Goal: Information Seeking & Learning: Learn about a topic

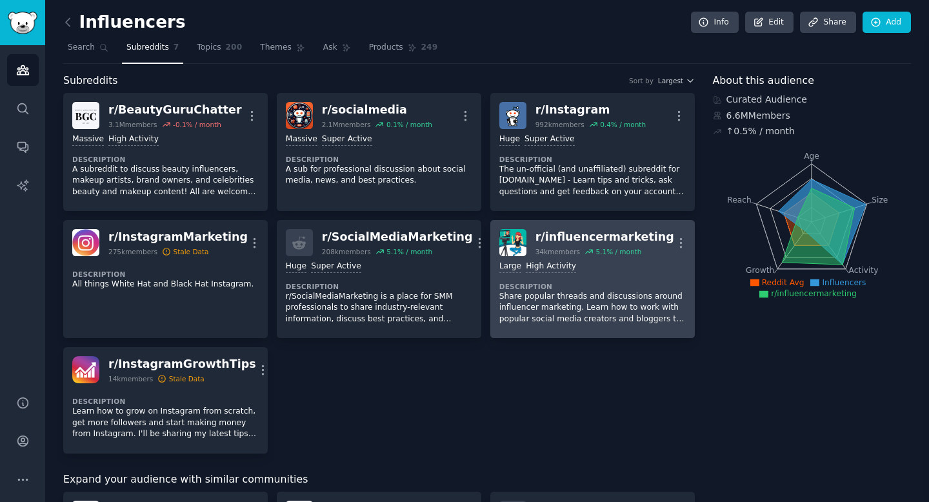
click at [592, 233] on div "r/ influencermarketing" at bounding box center [604, 237] width 139 height 16
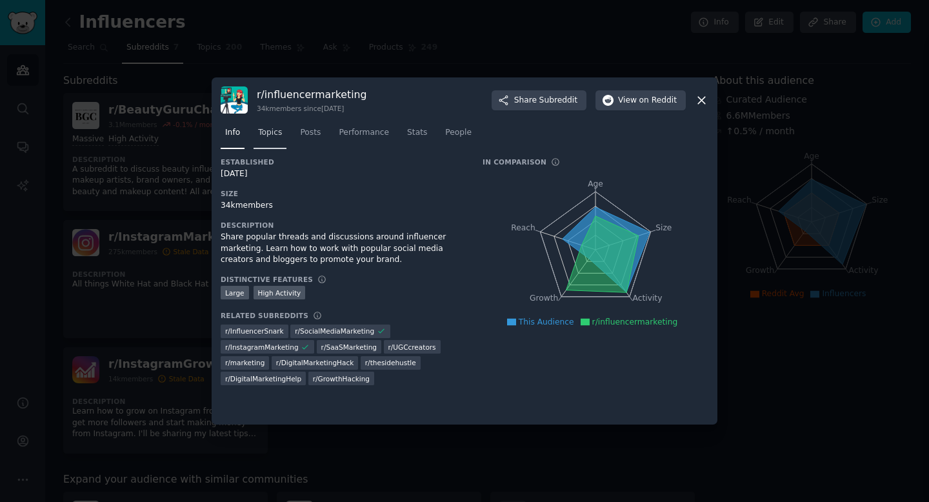
click at [275, 138] on link "Topics" at bounding box center [269, 136] width 33 height 26
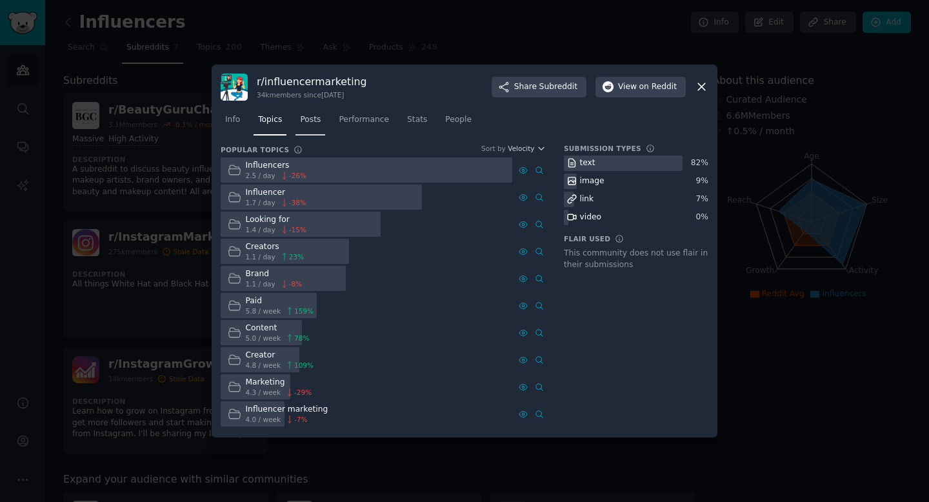
click at [320, 119] on span "Posts" at bounding box center [310, 120] width 21 height 12
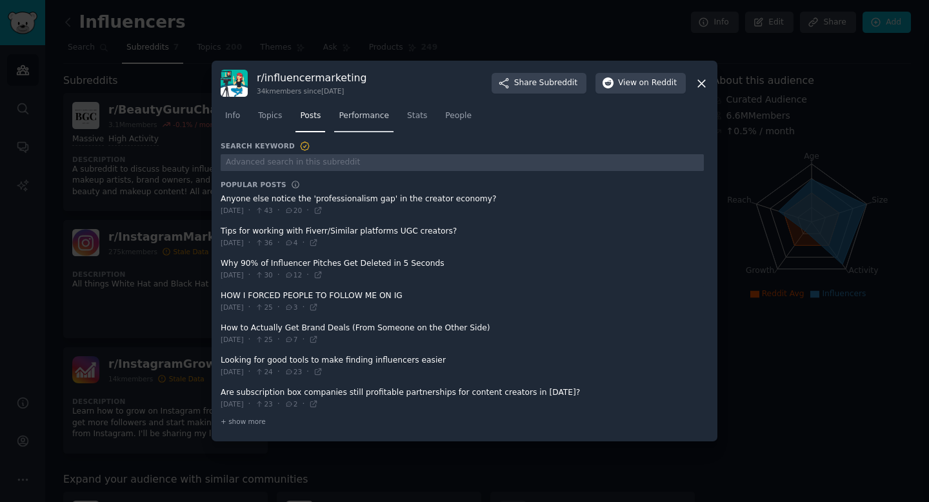
click at [355, 123] on link "Performance" at bounding box center [363, 119] width 59 height 26
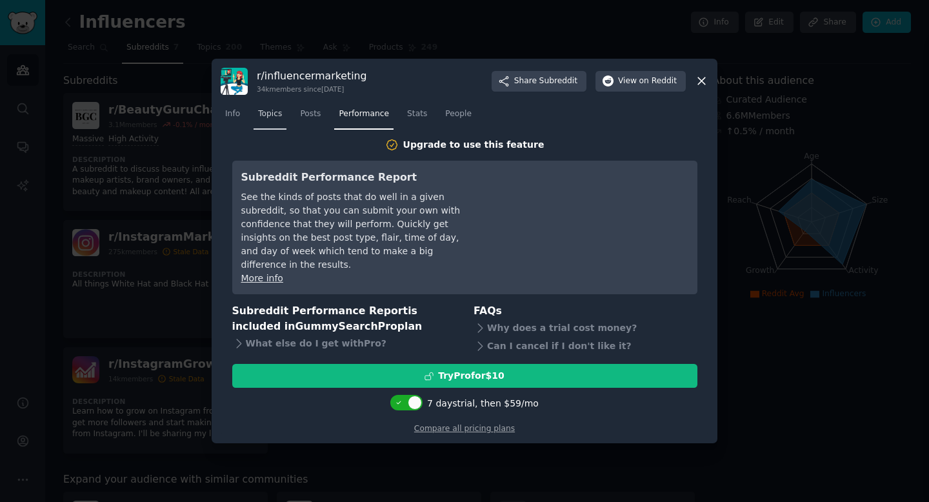
click at [283, 121] on link "Topics" at bounding box center [269, 117] width 33 height 26
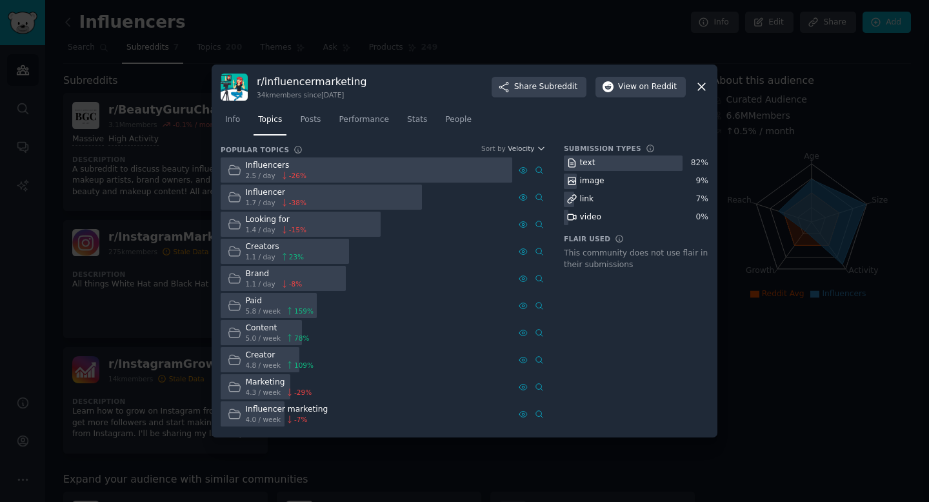
click at [713, 88] on div "r/ influencermarketing 34k members since [DATE] Share Subreddit View on Reddit …" at bounding box center [465, 250] width 506 height 373
click at [704, 88] on icon at bounding box center [701, 87] width 7 height 7
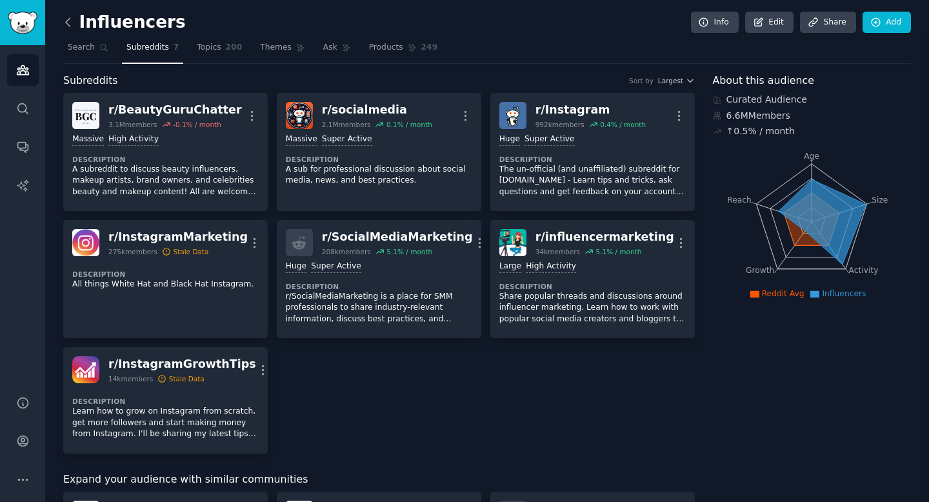
click at [70, 28] on icon at bounding box center [68, 22] width 14 height 14
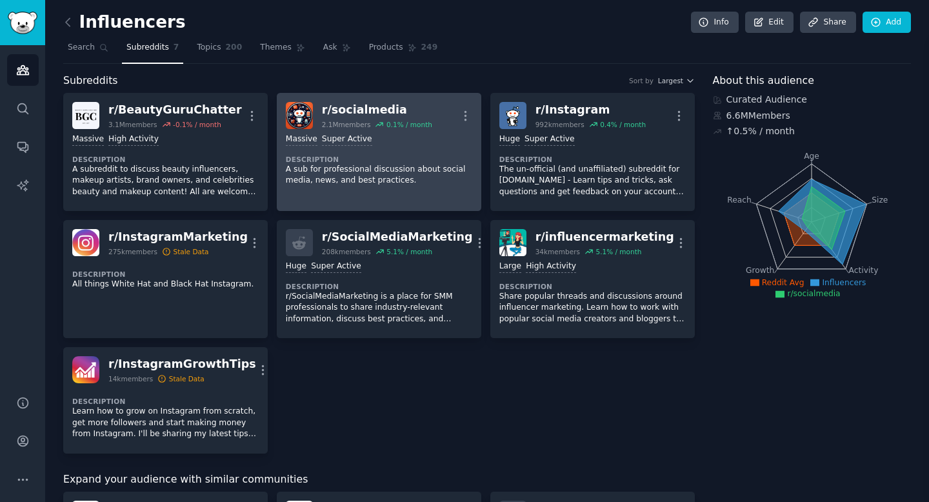
click at [309, 121] on img at bounding box center [299, 115] width 27 height 27
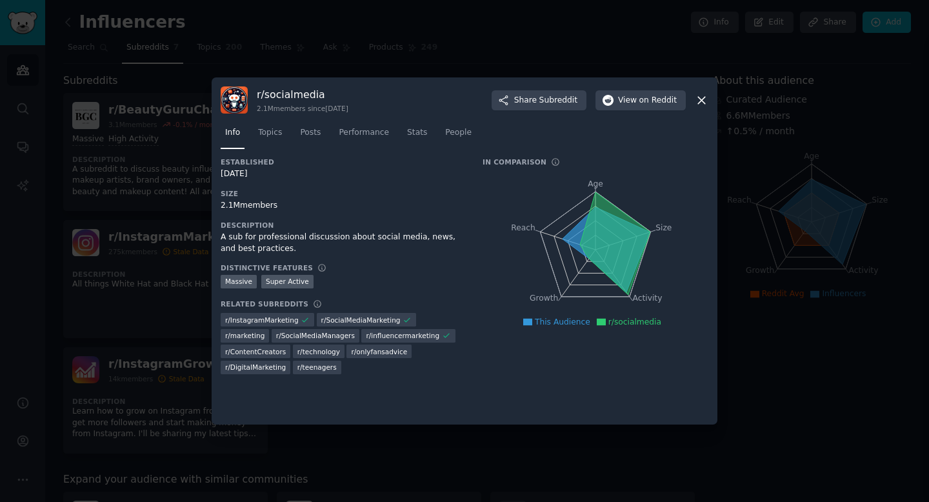
click at [706, 101] on icon at bounding box center [702, 101] width 14 height 14
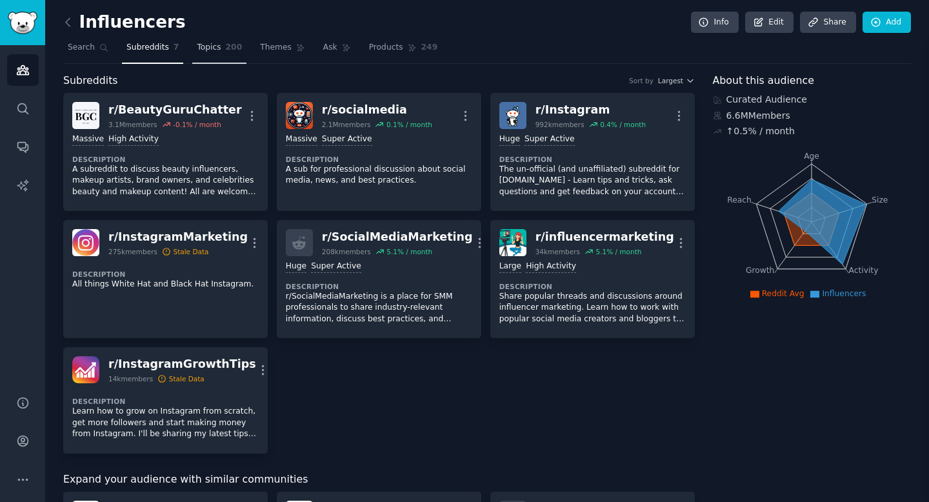
click at [208, 45] on span "Topics" at bounding box center [209, 48] width 24 height 12
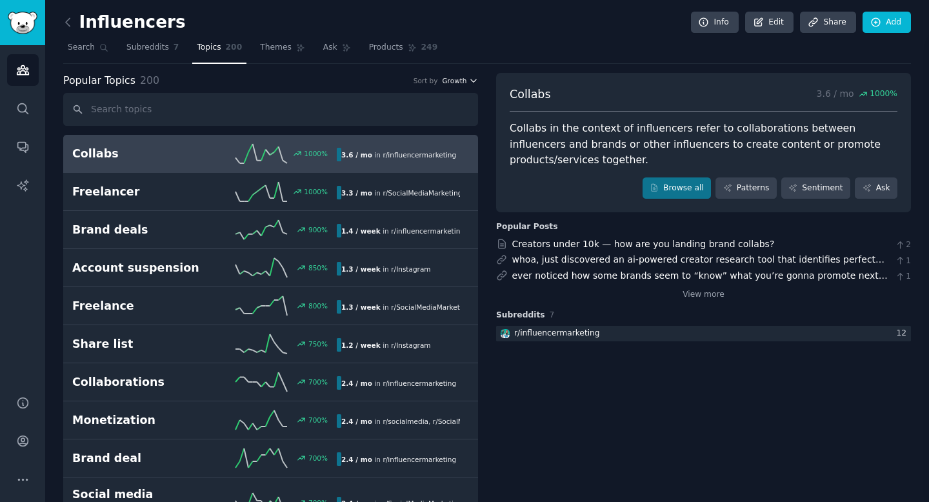
click at [451, 78] on span "Growth" at bounding box center [454, 80] width 25 height 9
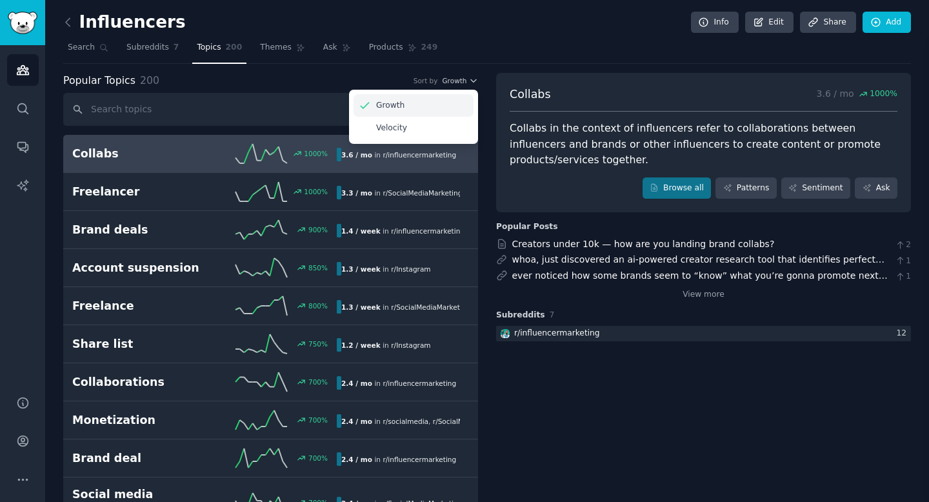
click at [403, 101] on div "Growth" at bounding box center [413, 105] width 120 height 23
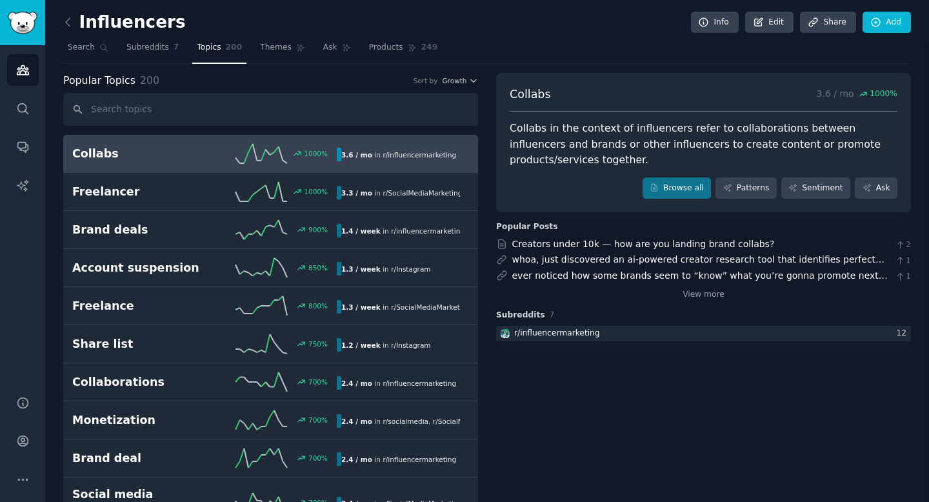
click at [198, 163] on div "Collabs 1000 % 3.6 / mo in r/ influencermarketing" at bounding box center [270, 153] width 397 height 19
click at [747, 188] on link "Patterns" at bounding box center [745, 188] width 61 height 22
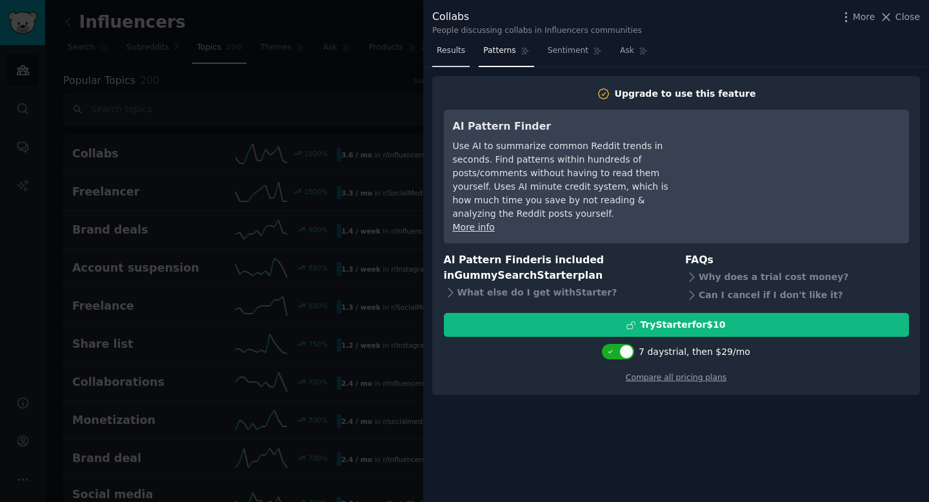
click at [461, 50] on span "Results" at bounding box center [451, 51] width 28 height 12
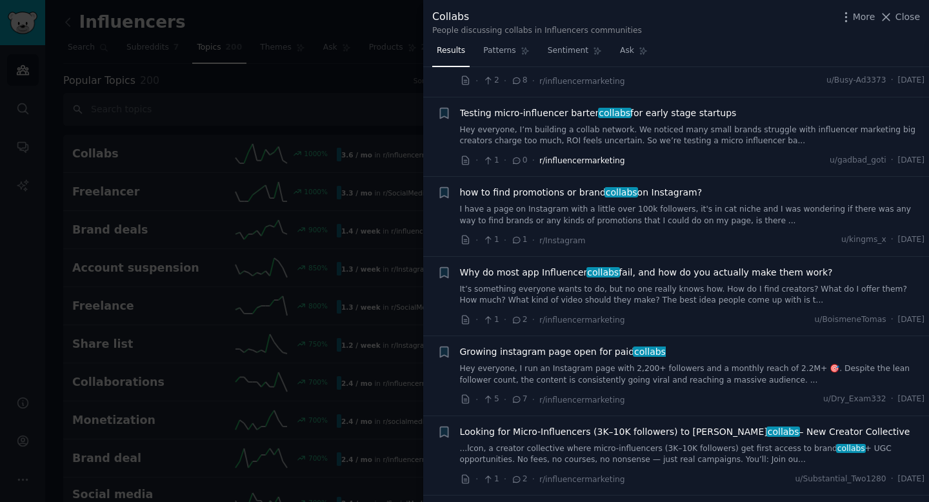
scroll to position [245, 0]
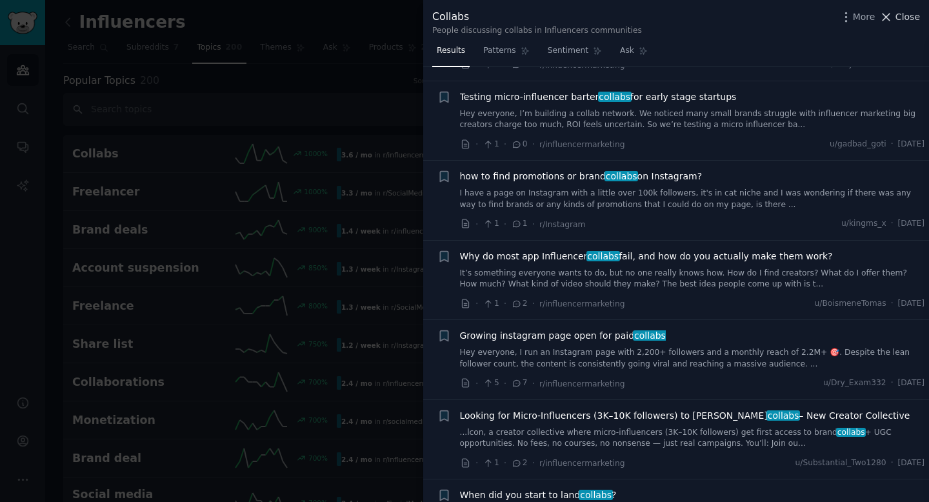
click at [906, 23] on span "Close" at bounding box center [907, 17] width 25 height 14
